Goal: Obtain resource: Obtain resource

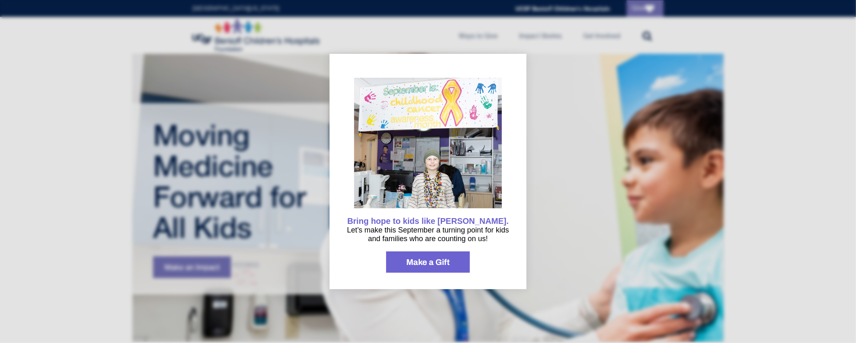
click at [530, 257] on div at bounding box center [428, 171] width 856 height 343
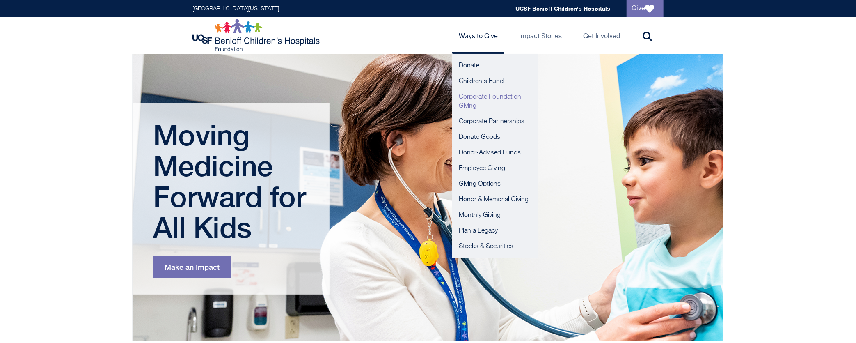
click at [480, 97] on link "Corporate Foundation Giving" at bounding box center [495, 101] width 86 height 25
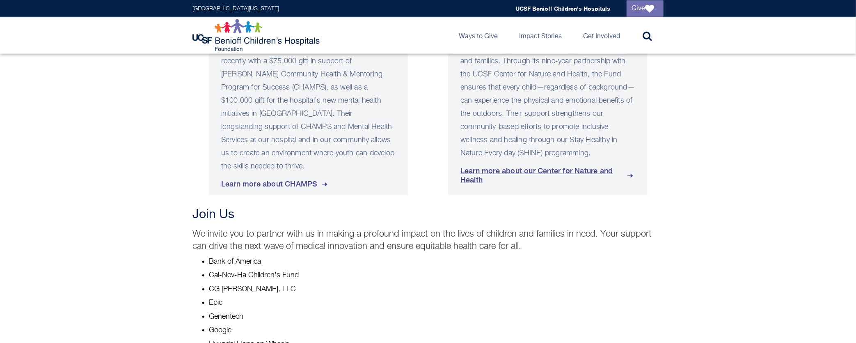
scroll to position [419, 0]
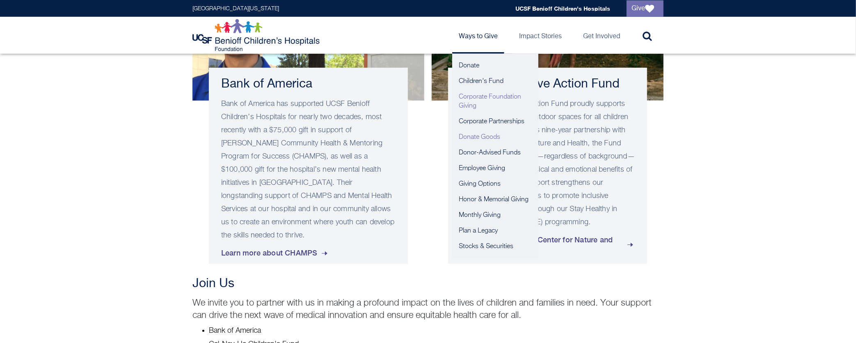
click at [488, 137] on link "Donate Goods" at bounding box center [495, 137] width 86 height 16
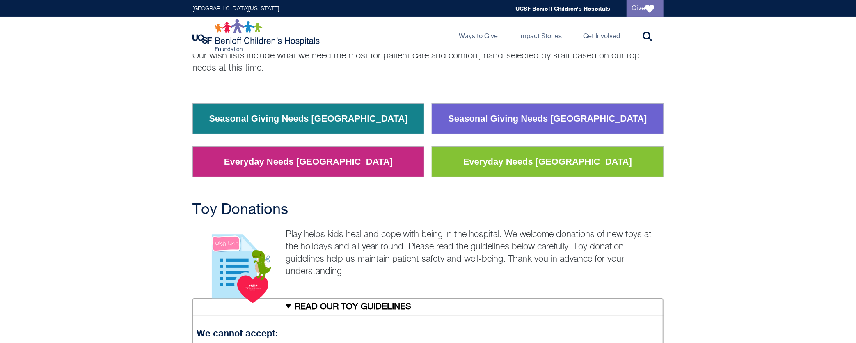
scroll to position [164, 0]
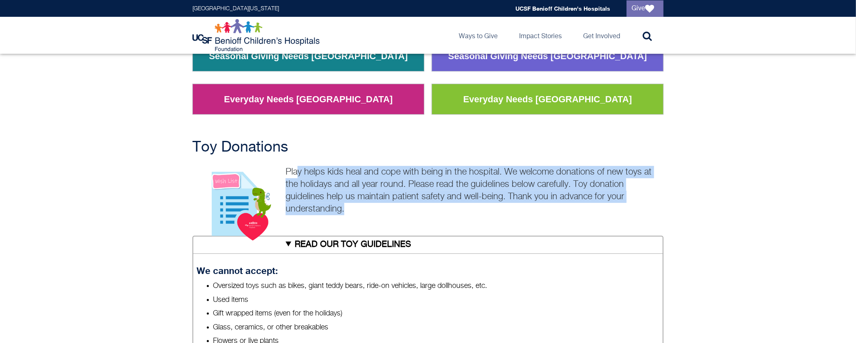
drag, startPoint x: 296, startPoint y: 173, endPoint x: 493, endPoint y: 210, distance: 199.6
click at [493, 210] on p "Play helps kids heal and cope with being in the hospital. We welcome donations …" at bounding box center [428, 190] width 471 height 49
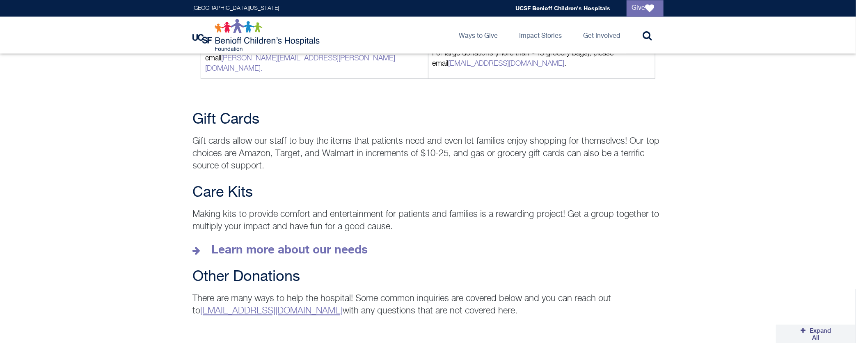
scroll to position [1109, 0]
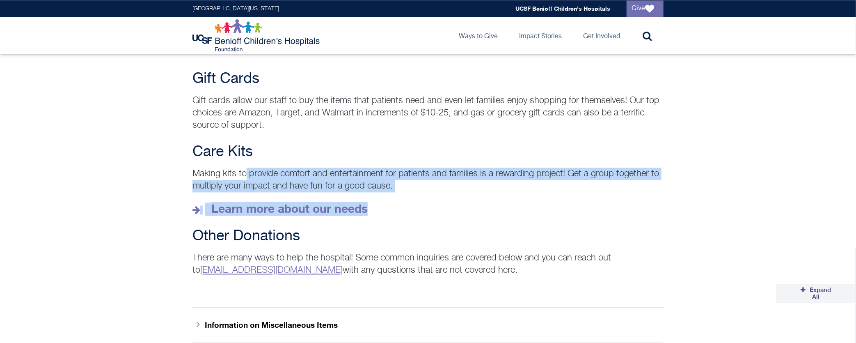
drag, startPoint x: 250, startPoint y: 161, endPoint x: 411, endPoint y: 181, distance: 163.0
click at [411, 181] on div "Care Kits Making kits to provide comfort and entertainment for patients and fam…" at bounding box center [428, 180] width 486 height 72
click at [411, 178] on div "Care Kits Making kits to provide comfort and entertainment for patients and fam…" at bounding box center [428, 180] width 486 height 72
click at [420, 152] on div "Care Kits Making kits to provide comfort and entertainment for patients and fam…" at bounding box center [428, 180] width 486 height 72
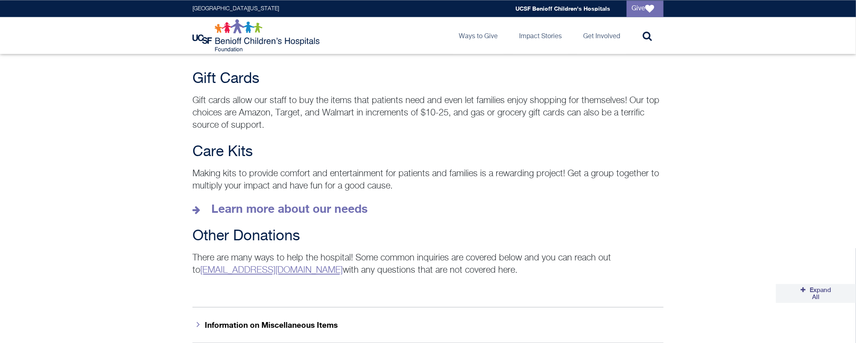
click at [519, 170] on p "Making kits to provide comfort and entertainment for patients and families is a…" at bounding box center [428, 180] width 471 height 25
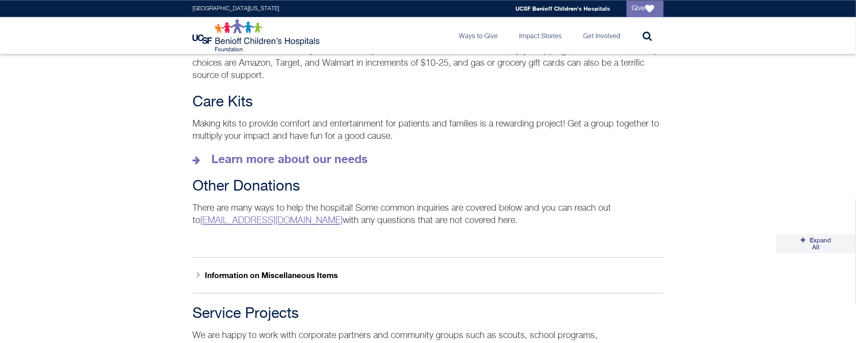
scroll to position [1150, 0]
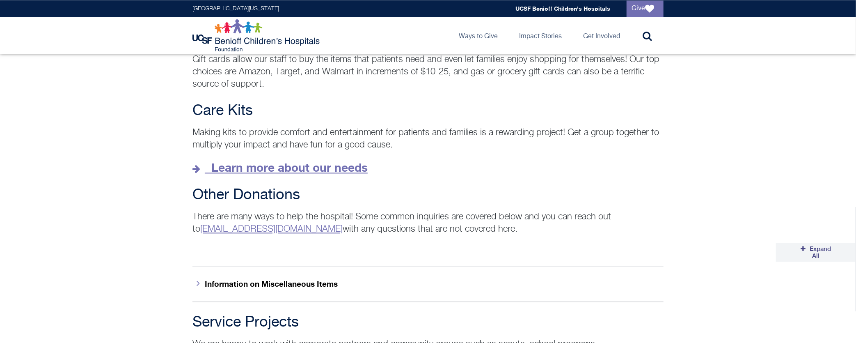
click at [300, 161] on strong "Learn more about our needs" at bounding box center [289, 168] width 156 height 14
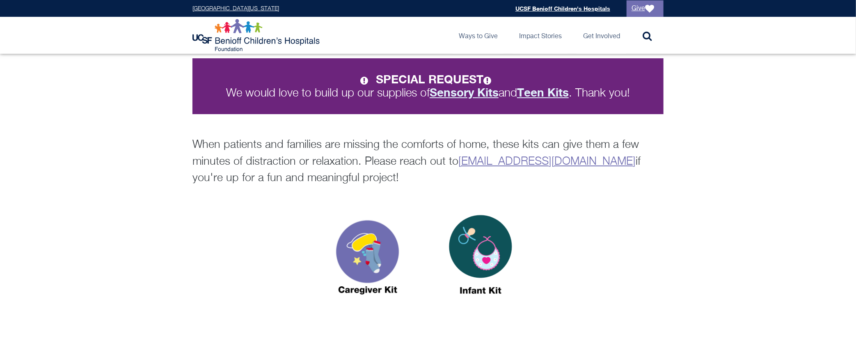
scroll to position [164, 0]
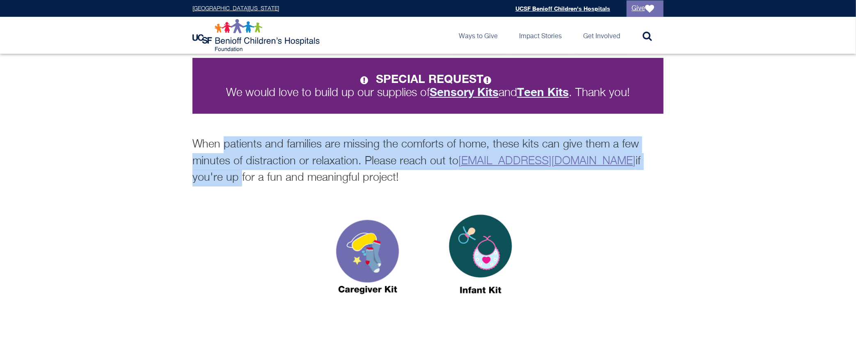
drag, startPoint x: 230, startPoint y: 146, endPoint x: 662, endPoint y: 158, distance: 432.1
click at [661, 157] on p "When patients and families are missing the comforts of home, these kits can giv…" at bounding box center [428, 161] width 471 height 50
click at [662, 158] on p "When patients and families are missing the comforts of home, these kits can giv…" at bounding box center [428, 161] width 471 height 50
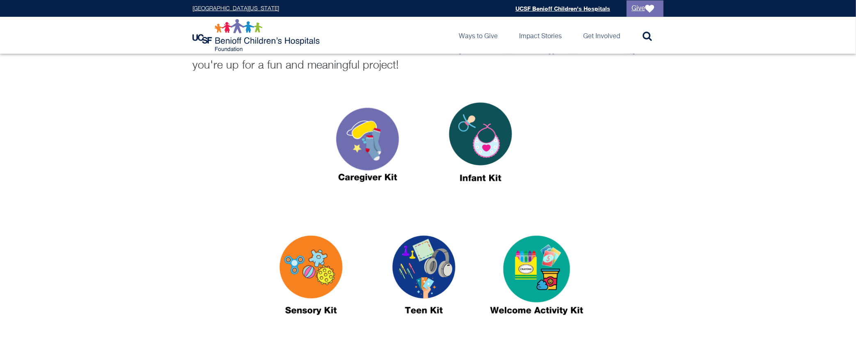
scroll to position [321, 0]
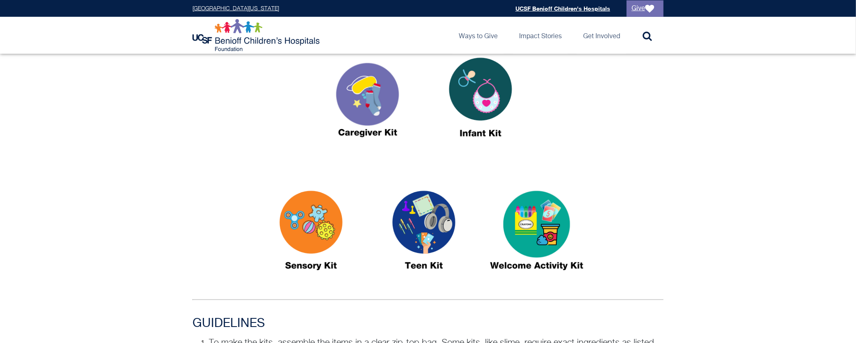
click at [422, 218] on img at bounding box center [424, 234] width 103 height 118
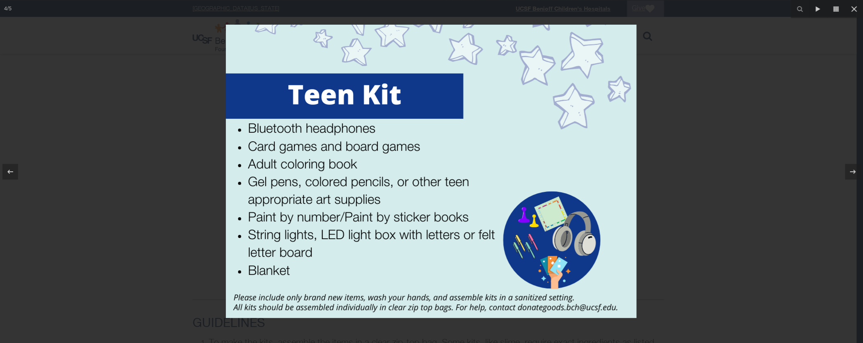
click at [670, 151] on div at bounding box center [431, 171] width 863 height 343
